Goal: Task Accomplishment & Management: Use online tool/utility

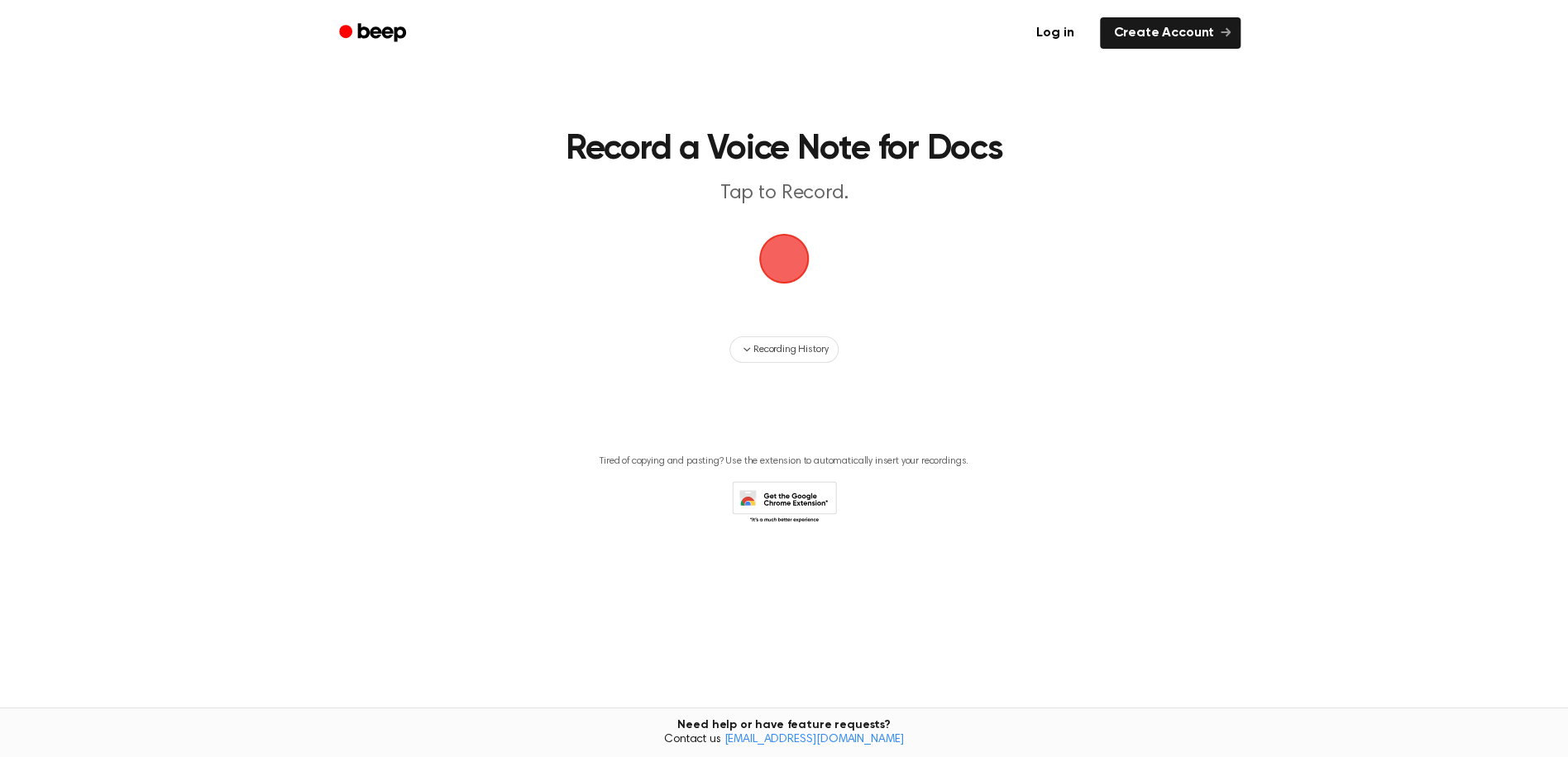
click at [801, 282] on span "button" at bounding box center [784, 259] width 47 height 47
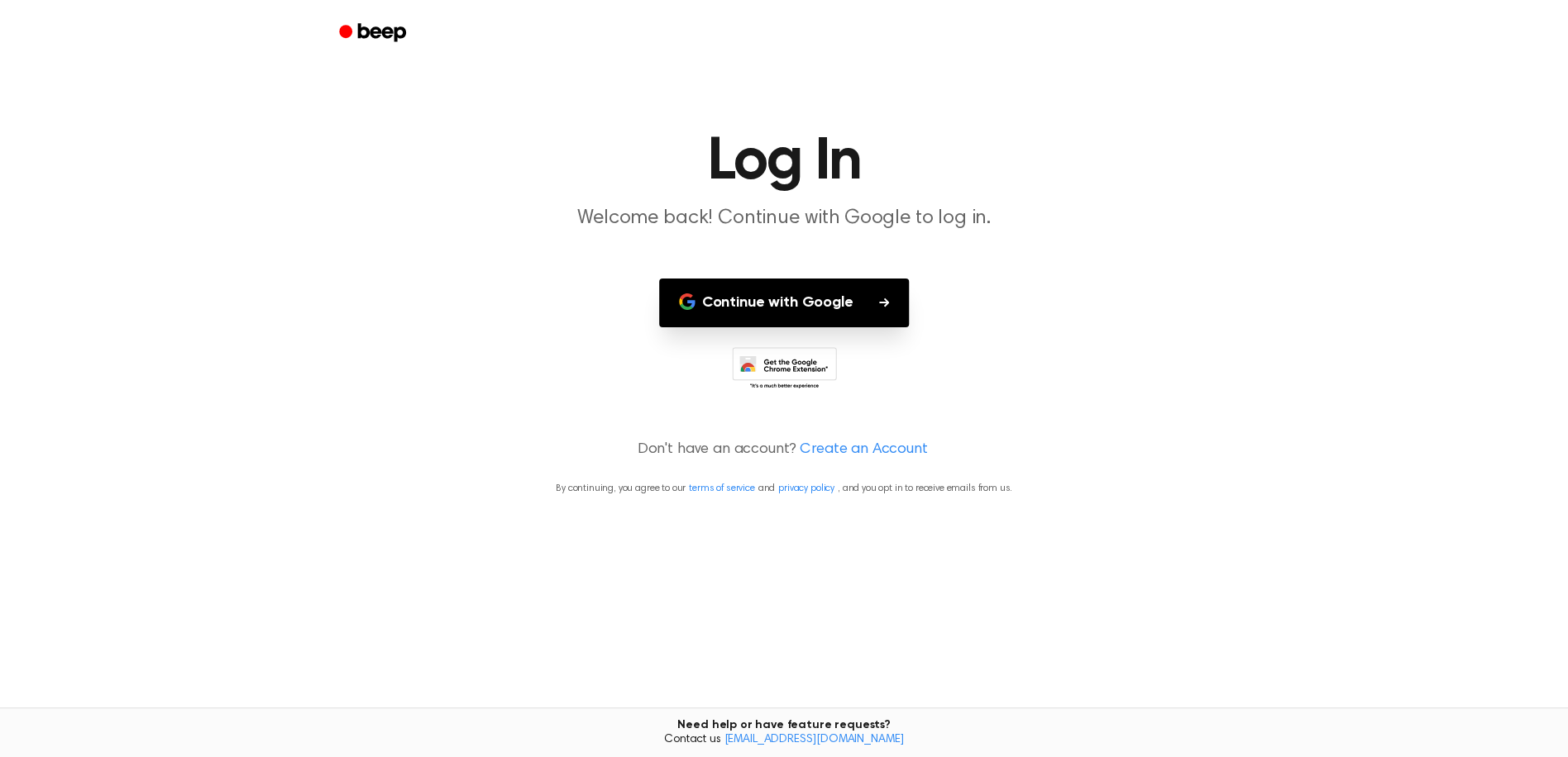
click at [827, 319] on button "Continue with Google" at bounding box center [785, 303] width 251 height 48
click at [835, 357] on main "Log In Welcome back! Continue with Google to log in. Continue with Google Don't…" at bounding box center [784, 378] width 1568 height 757
click at [835, 353] on main "Log In Welcome back! Continue with Google to log in. Continue with Google Don't…" at bounding box center [784, 378] width 1568 height 757
click at [843, 327] on button "Continue with Google" at bounding box center [785, 303] width 251 height 48
